Goal: Complete application form: Complete application form

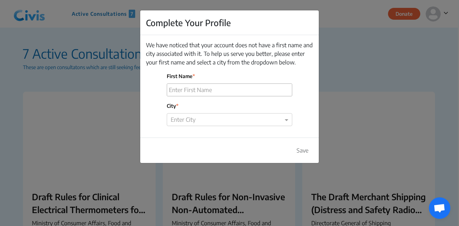
scroll to position [129, 0]
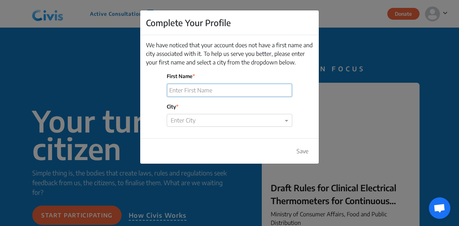
click at [229, 91] on input "First Name" at bounding box center [229, 90] width 125 height 13
type input "Atharva"
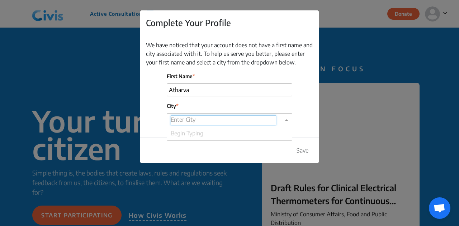
click at [217, 115] on input "text" at bounding box center [223, 120] width 105 height 10
type input "pune"
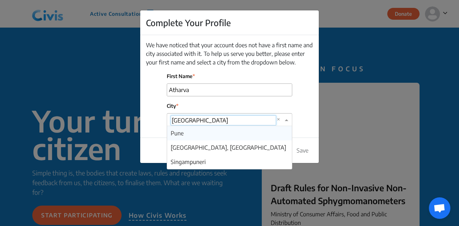
click at [204, 132] on div "Pune" at bounding box center [229, 133] width 125 height 14
